Goal: Information Seeking & Learning: Learn about a topic

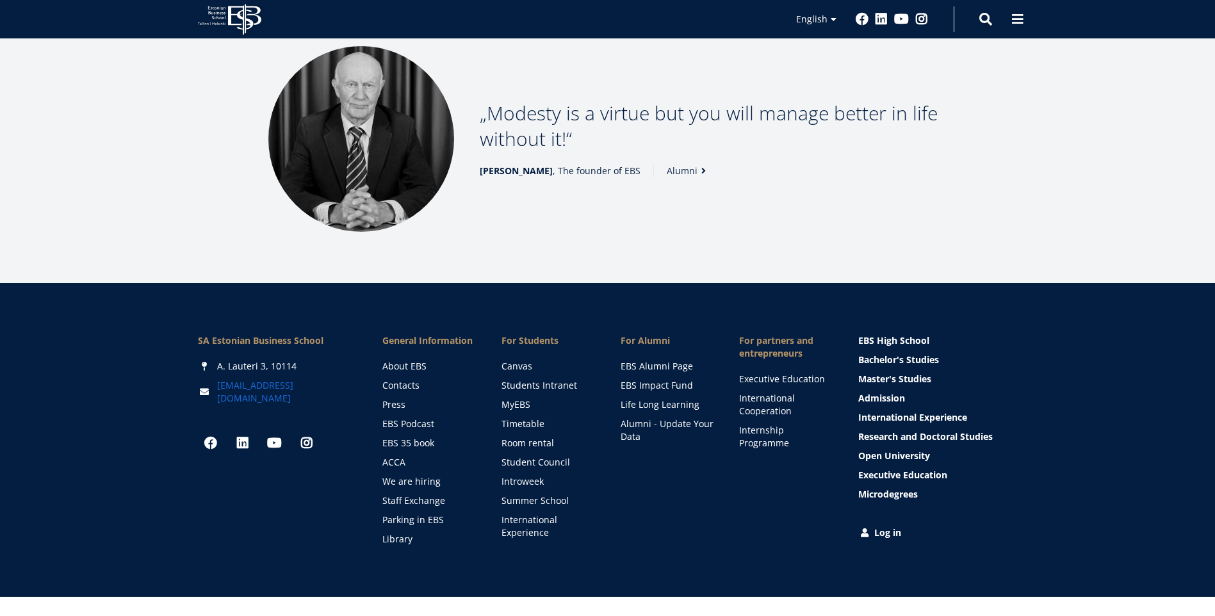
drag, startPoint x: 278, startPoint y: 369, endPoint x: 261, endPoint y: 369, distance: 17.3
click at [271, 379] on div "[EMAIL_ADDRESS][DOMAIN_NAME]" at bounding box center [277, 392] width 159 height 26
drag, startPoint x: 213, startPoint y: 370, endPoint x: 286, endPoint y: 368, distance: 72.4
click at [286, 379] on div "[EMAIL_ADDRESS][DOMAIN_NAME]" at bounding box center [277, 392] width 159 height 26
drag, startPoint x: 214, startPoint y: 366, endPoint x: 266, endPoint y: 365, distance: 52.5
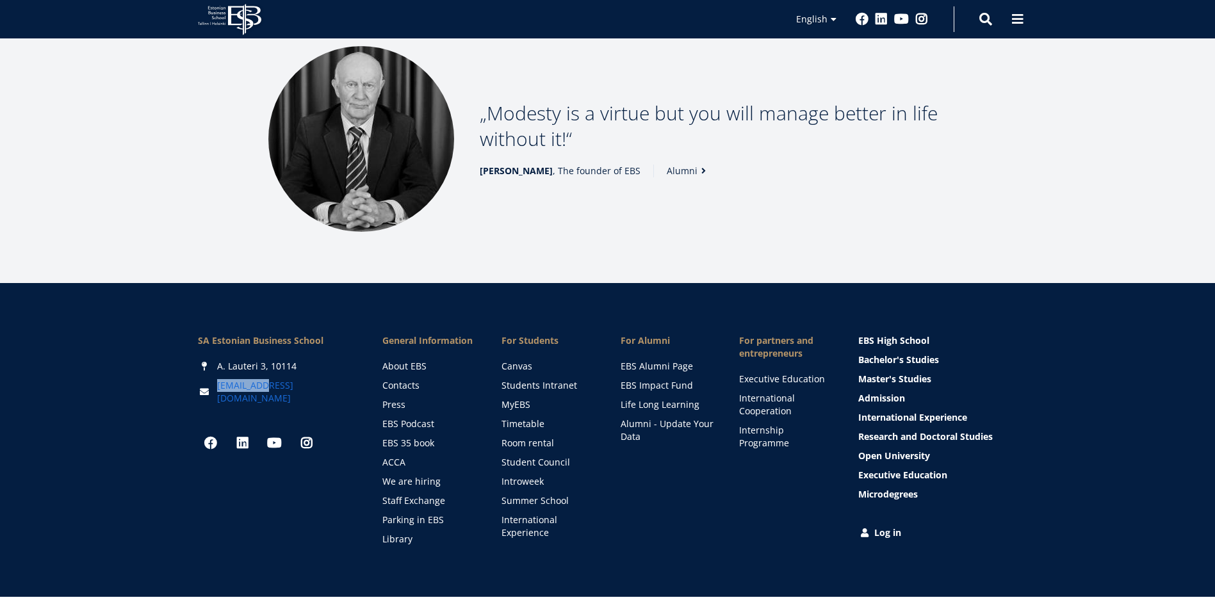
click at [266, 379] on div "[EMAIL_ADDRESS][DOMAIN_NAME]" at bounding box center [277, 392] width 159 height 26
copy link "[EMAIL_ADDRESS][DOMAIN_NAME]"
click at [764, 424] on link "Internship Programme" at bounding box center [787, 437] width 94 height 26
click at [758, 392] on link "International Cooperation" at bounding box center [787, 405] width 94 height 26
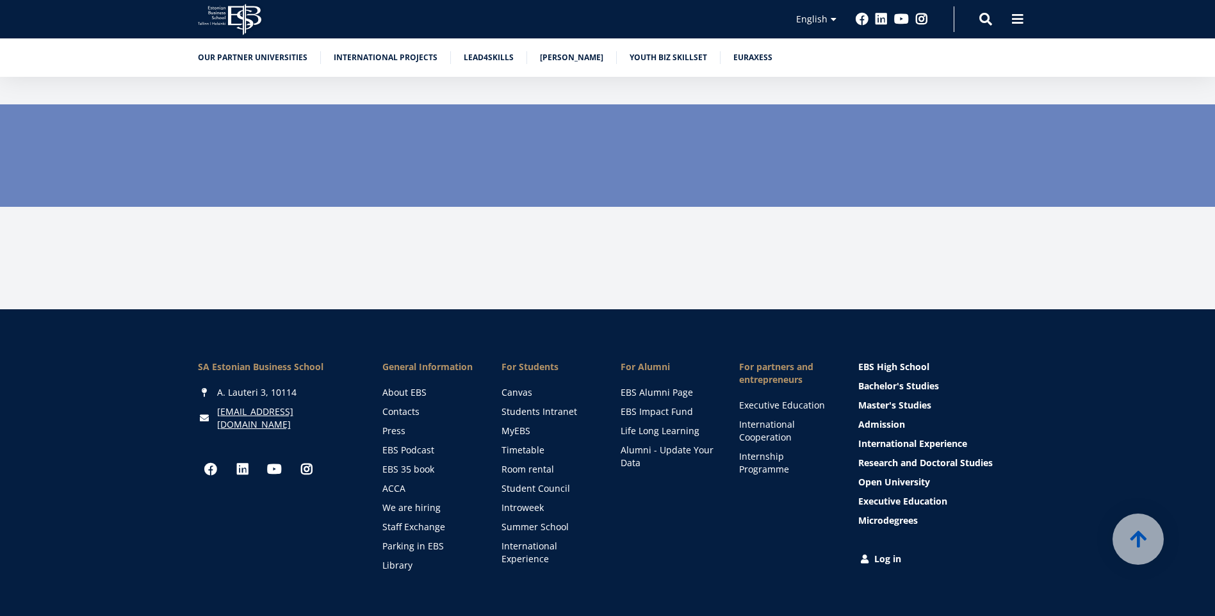
scroll to position [3719, 0]
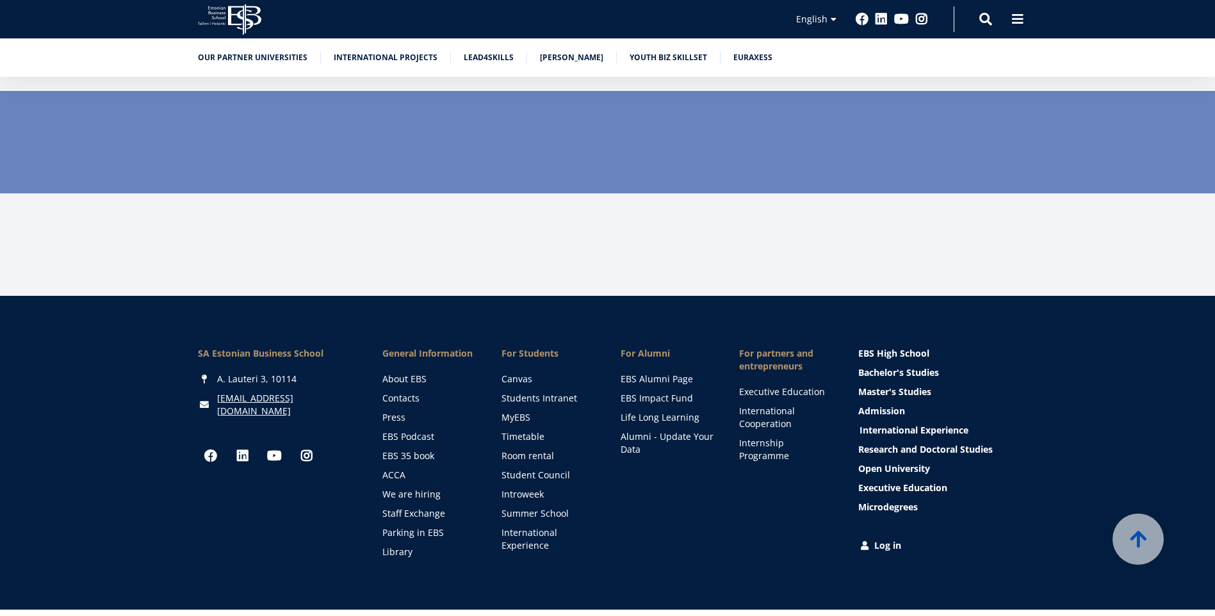
click at [902, 424] on link "International Experience" at bounding box center [939, 430] width 159 height 13
